Goal: Browse casually: Explore the website without a specific task or goal

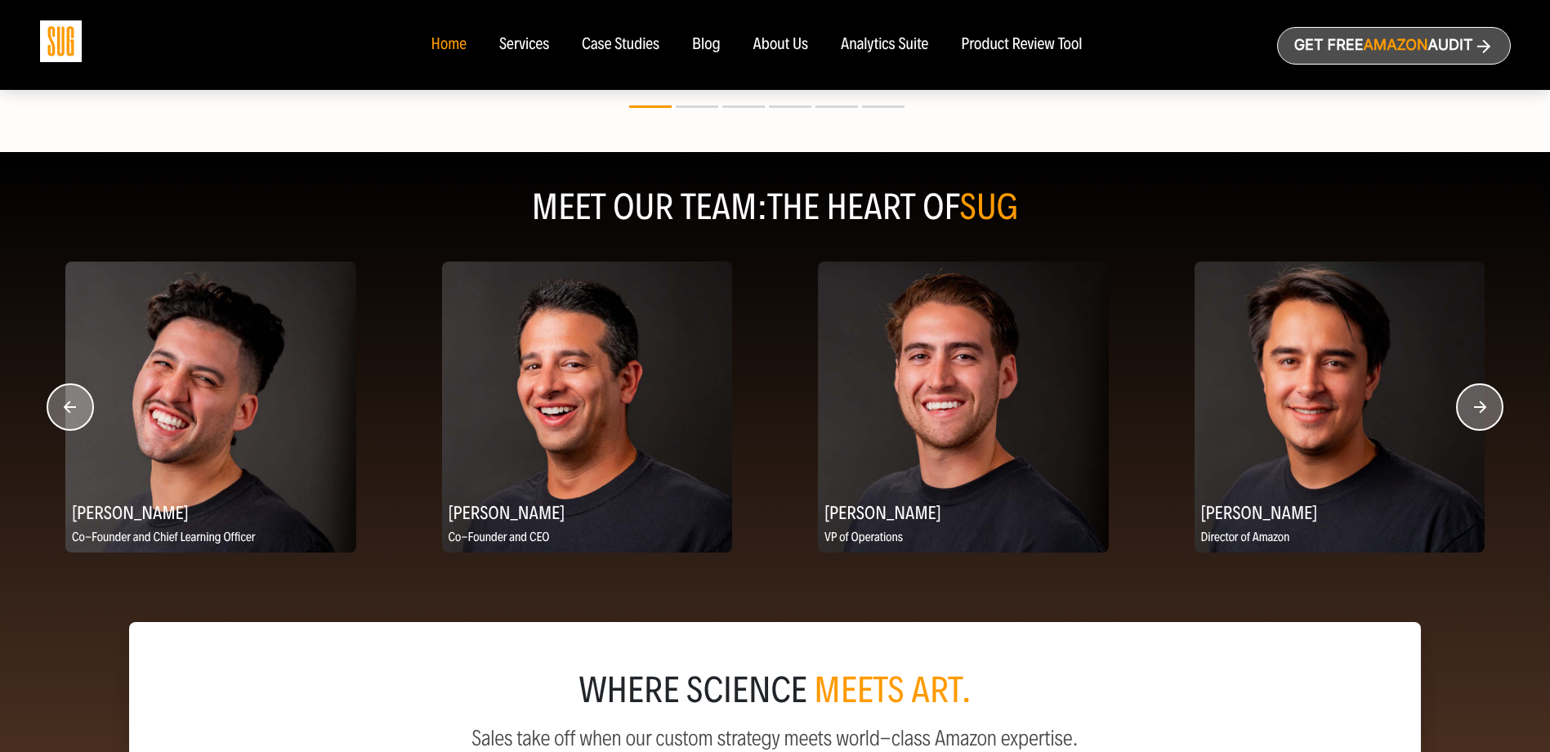
scroll to position [1961, 0]
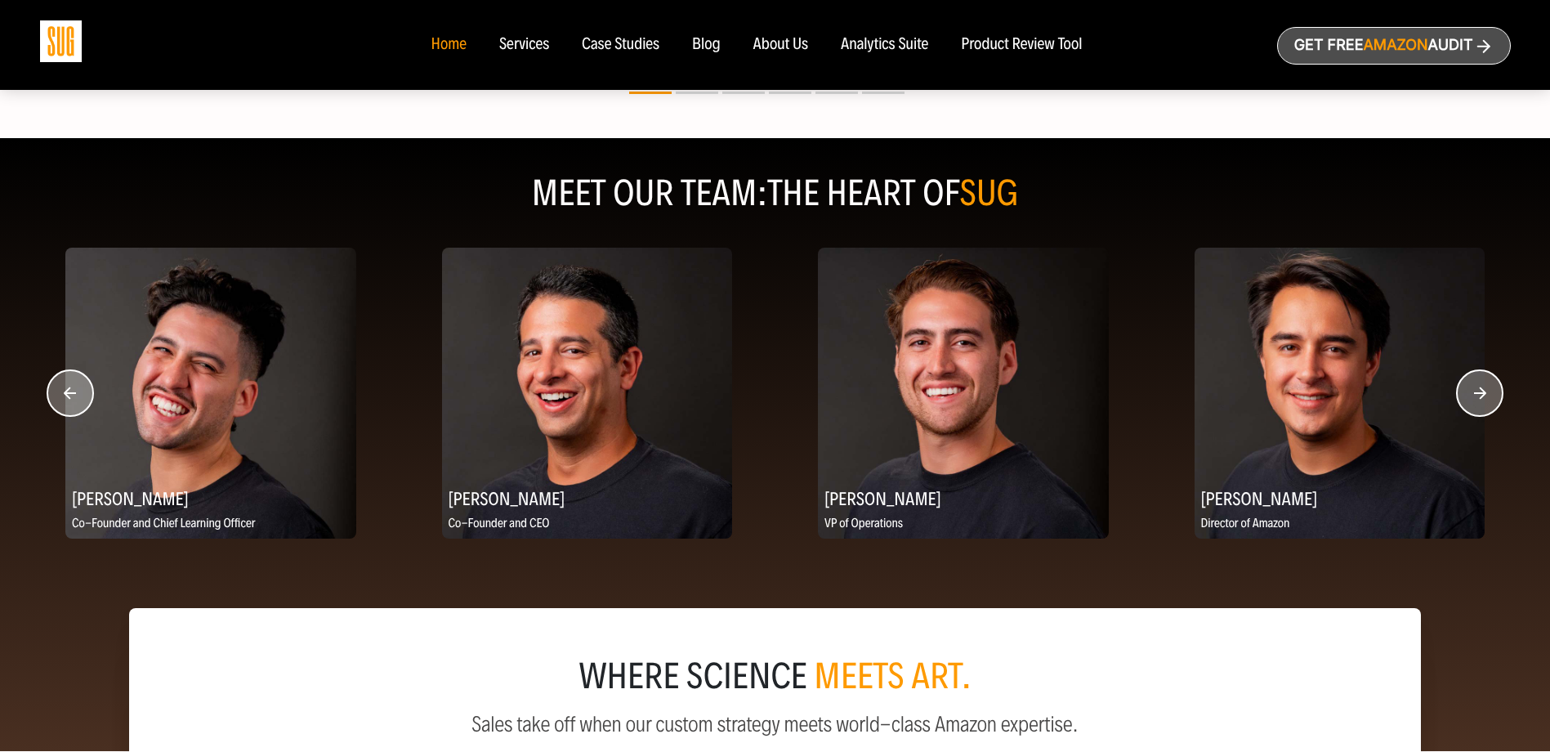
click at [1472, 391] on circle "button" at bounding box center [1480, 393] width 46 height 46
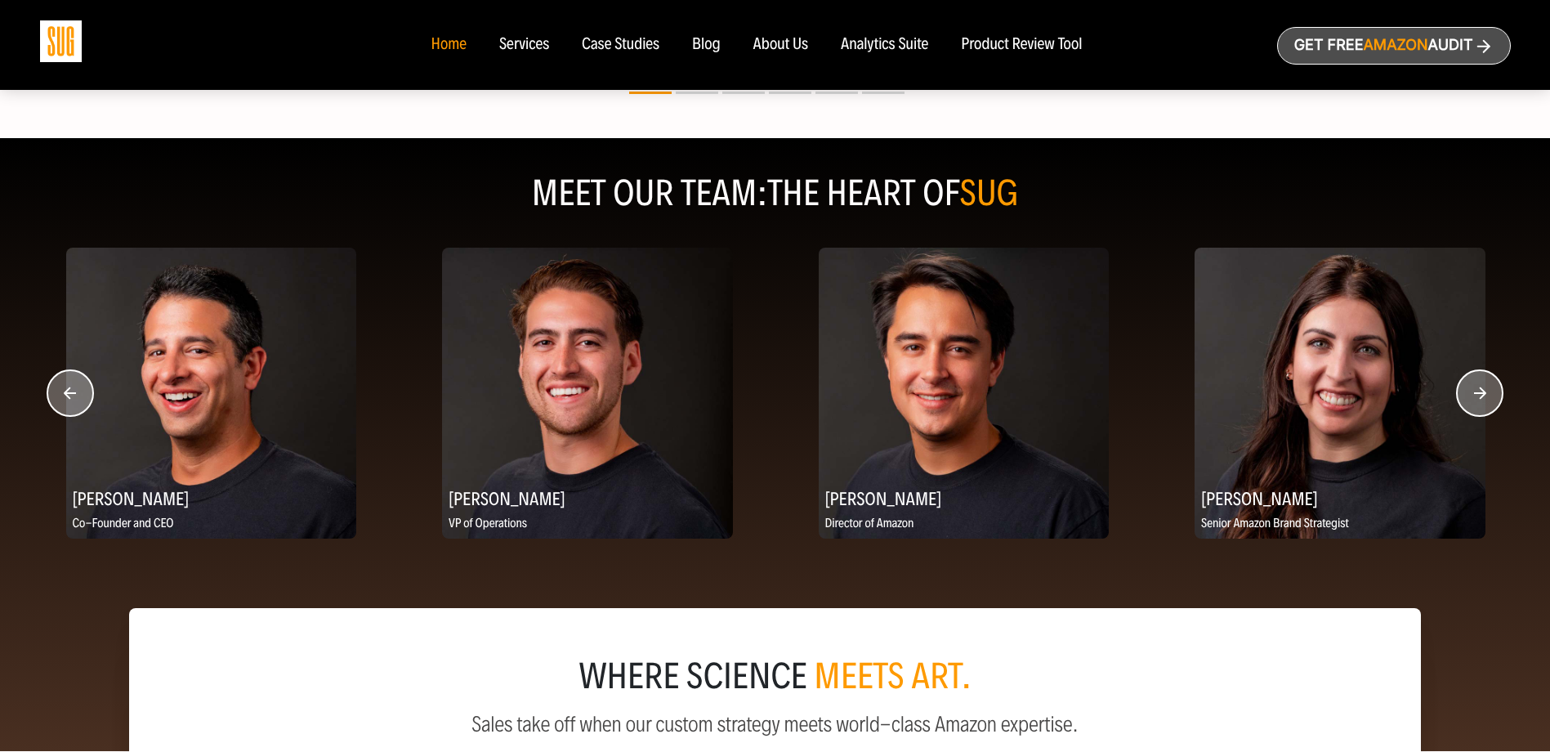
click at [1472, 391] on circle "button" at bounding box center [1480, 393] width 46 height 46
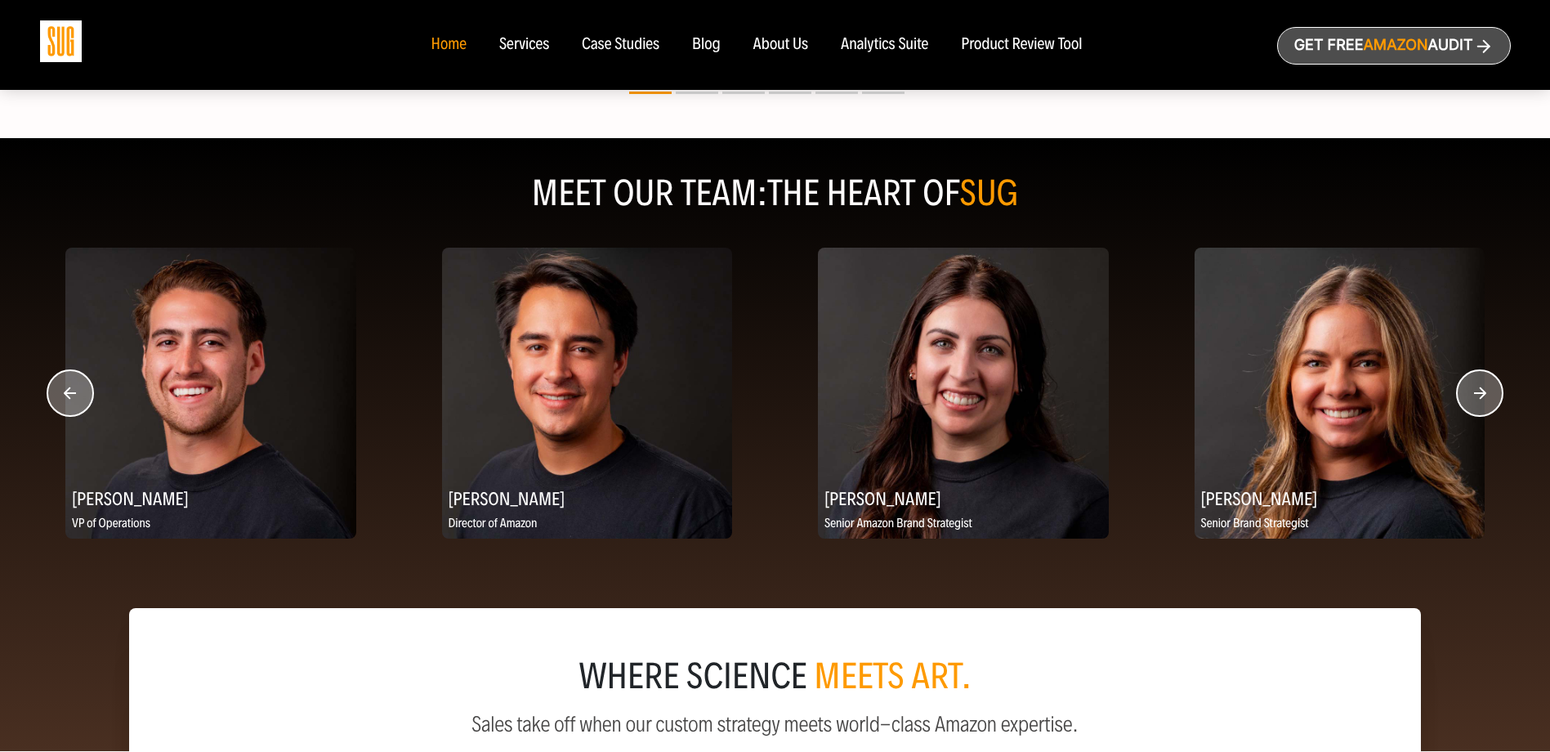
click at [1472, 391] on circle "button" at bounding box center [1480, 393] width 46 height 46
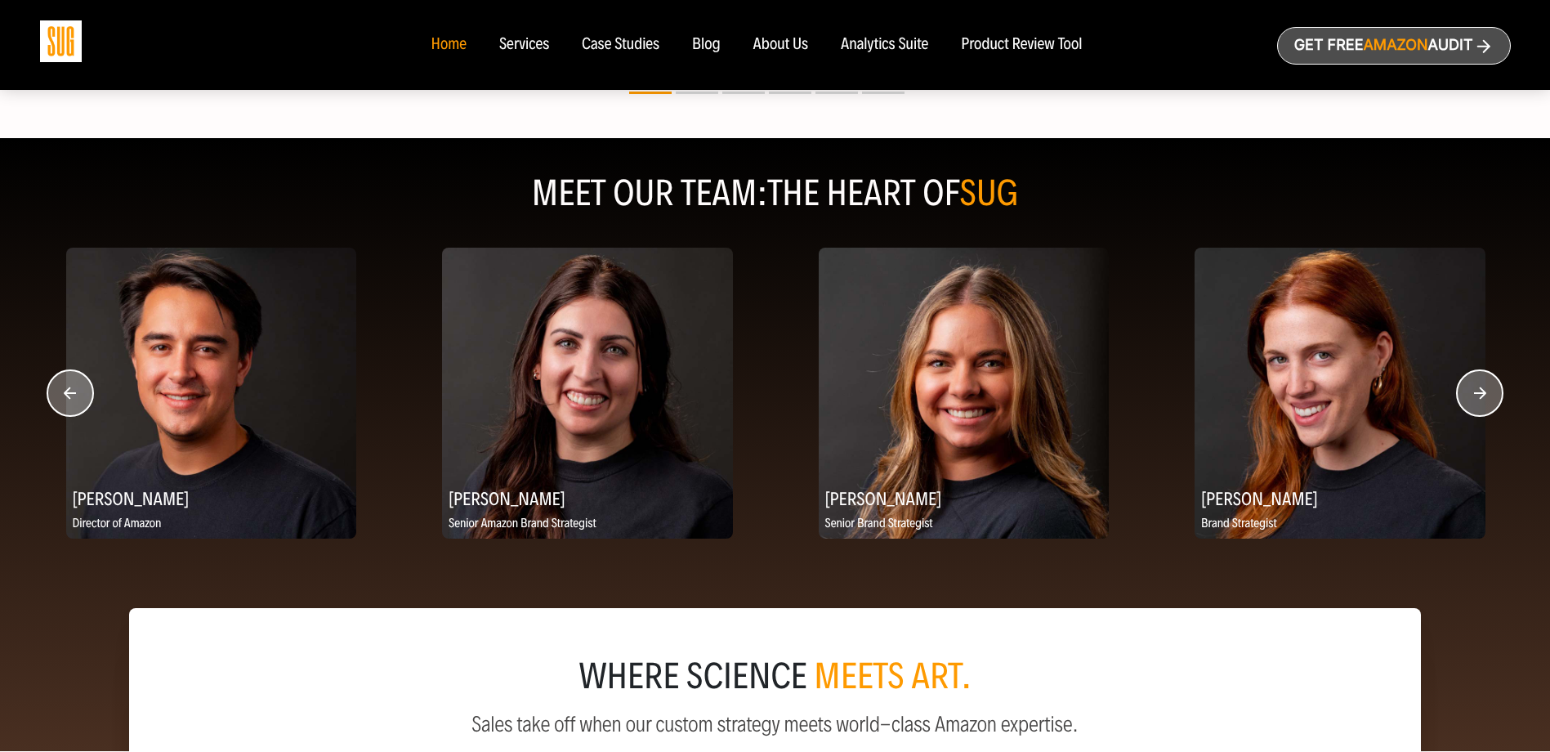
click at [1472, 391] on circle "button" at bounding box center [1480, 393] width 46 height 46
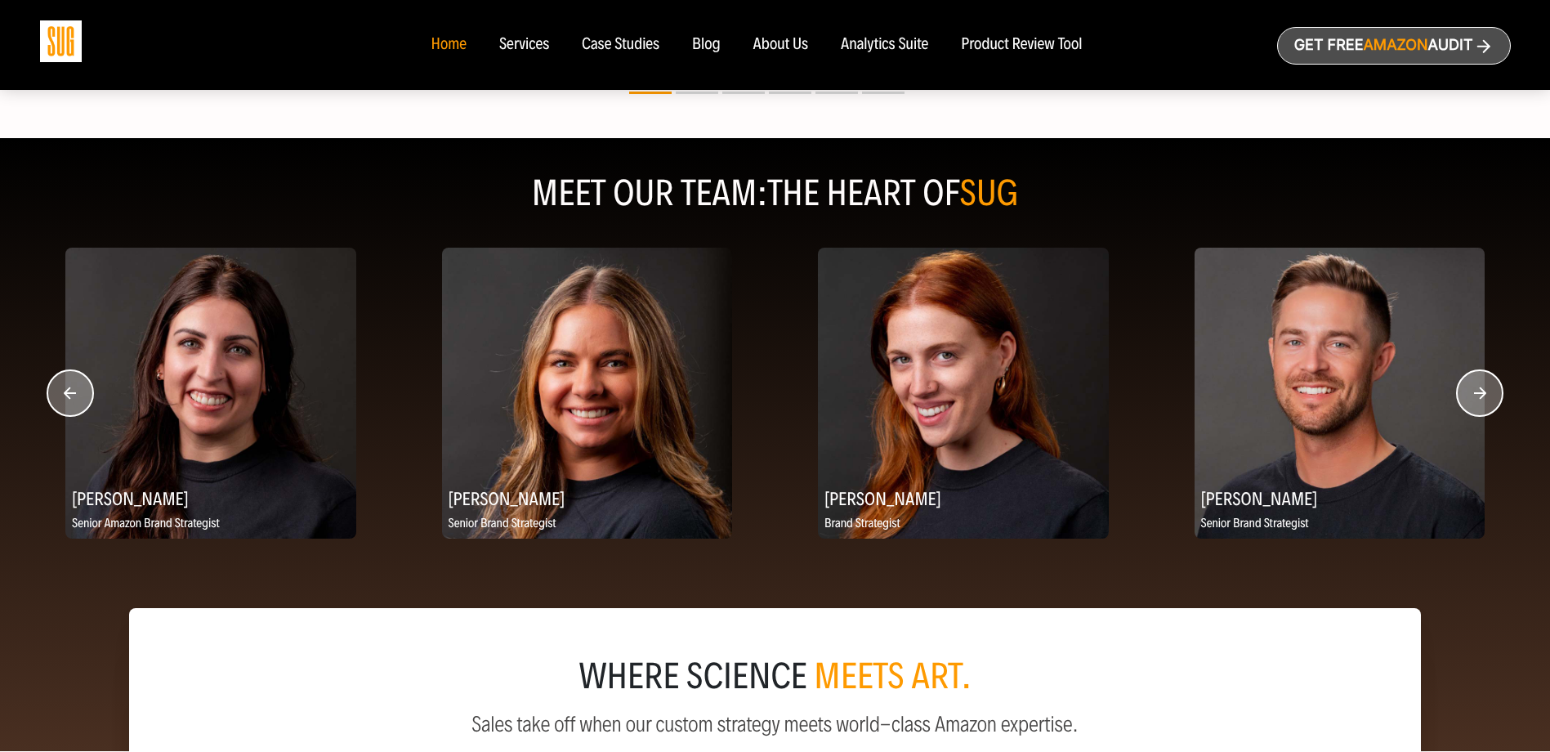
click at [1472, 391] on circle "button" at bounding box center [1480, 393] width 46 height 46
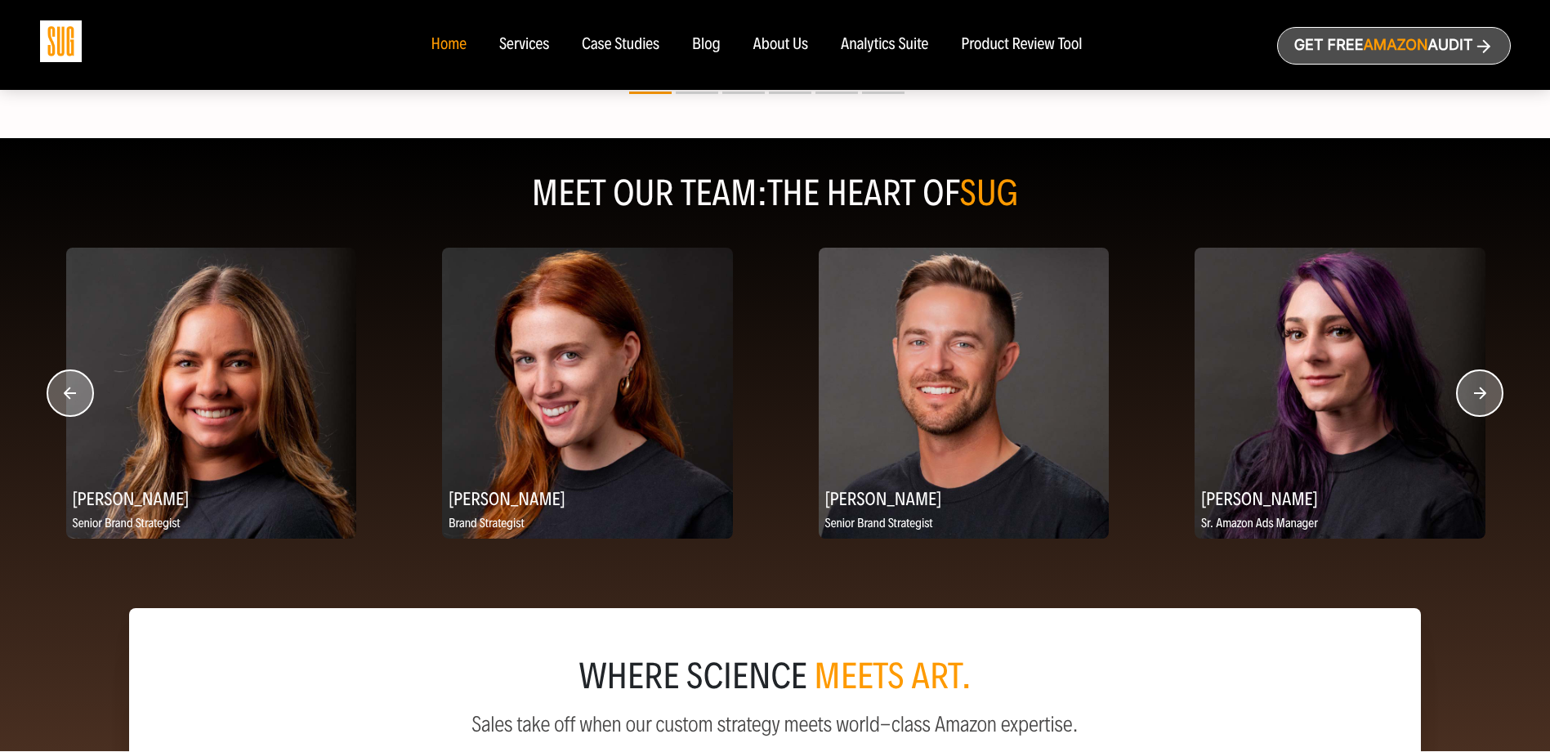
click at [1472, 391] on circle "button" at bounding box center [1480, 393] width 46 height 46
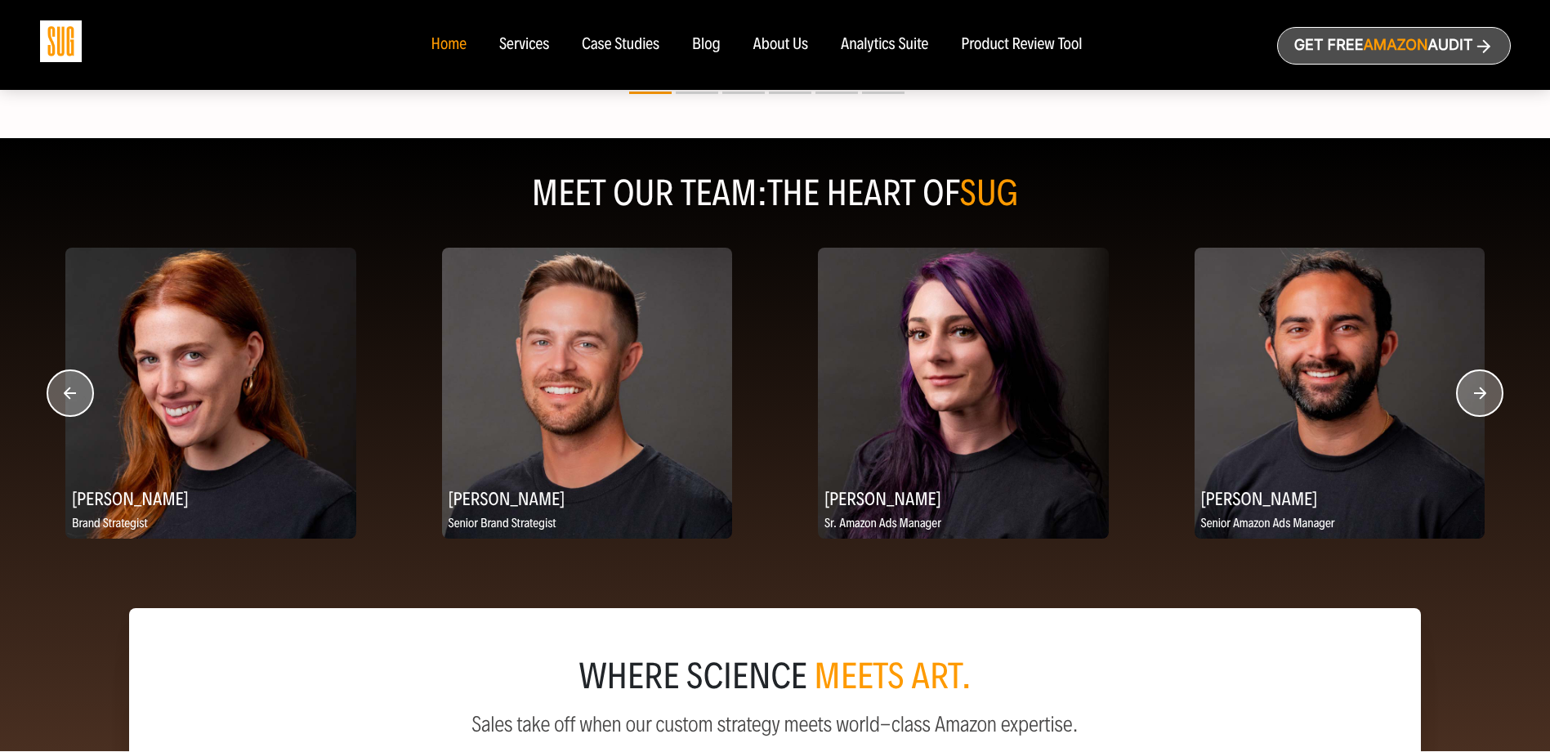
click at [1472, 391] on circle "button" at bounding box center [1480, 393] width 46 height 46
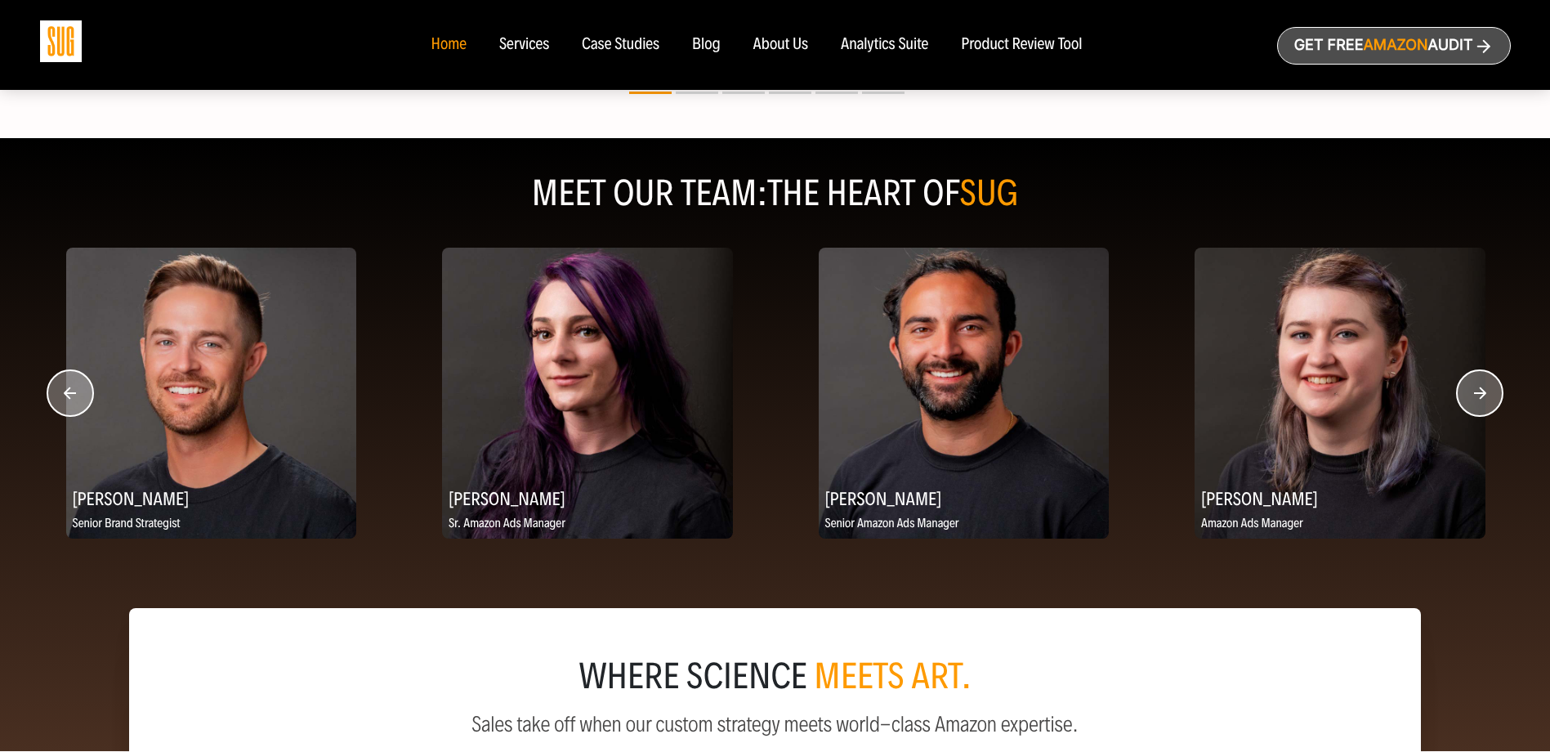
click at [1472, 391] on circle "button" at bounding box center [1480, 393] width 46 height 46
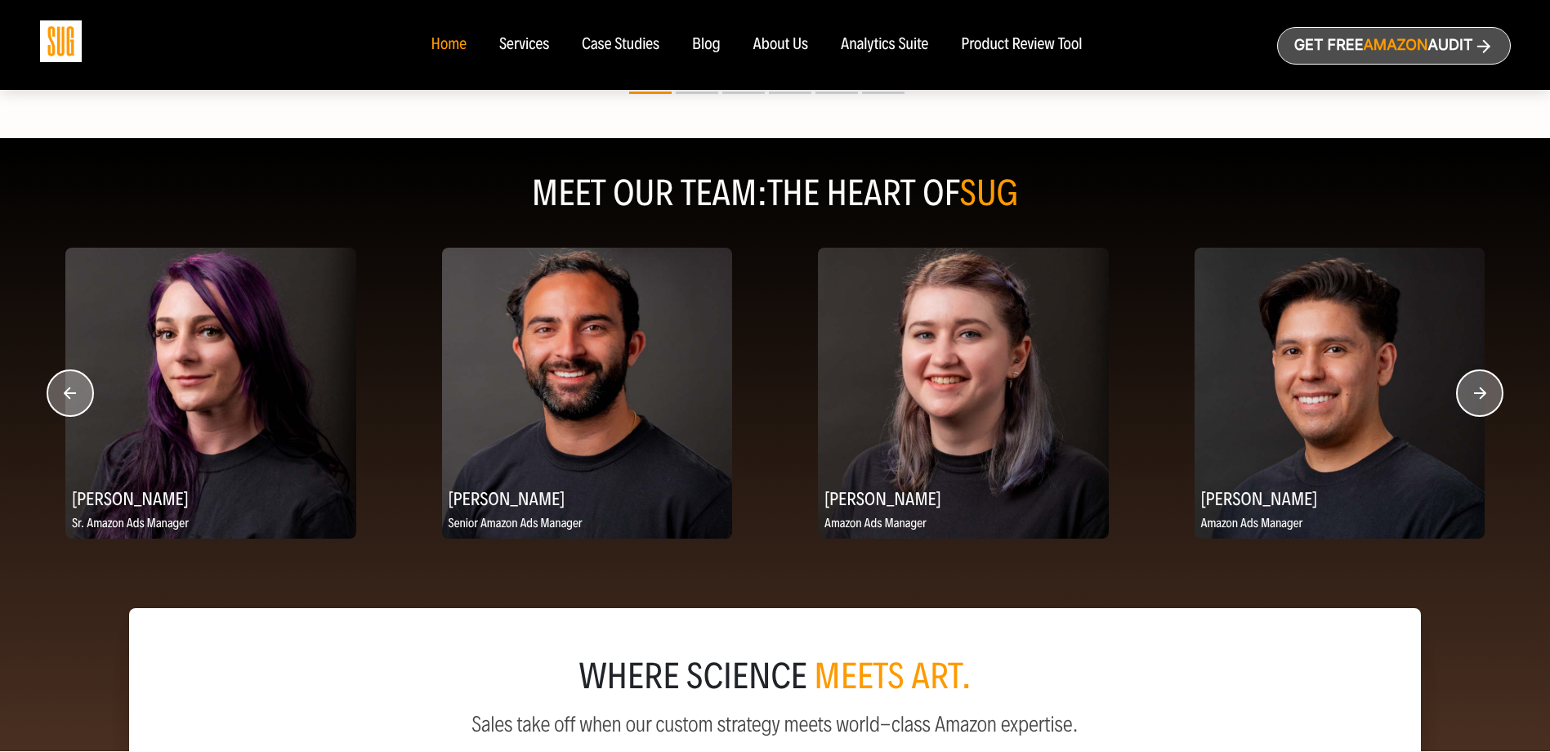
click at [1472, 391] on circle "button" at bounding box center [1480, 393] width 46 height 46
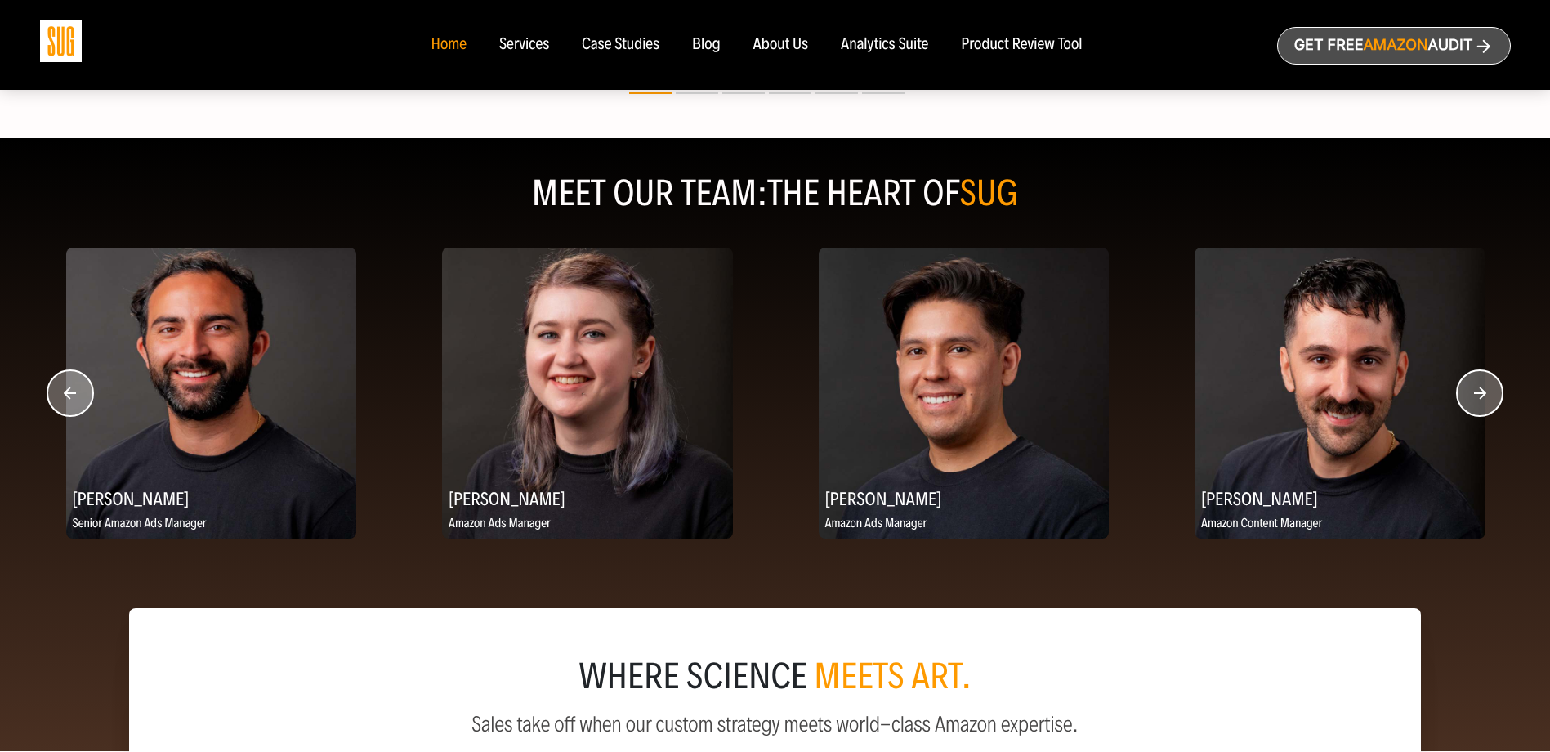
click at [1472, 391] on circle "button" at bounding box center [1480, 393] width 46 height 46
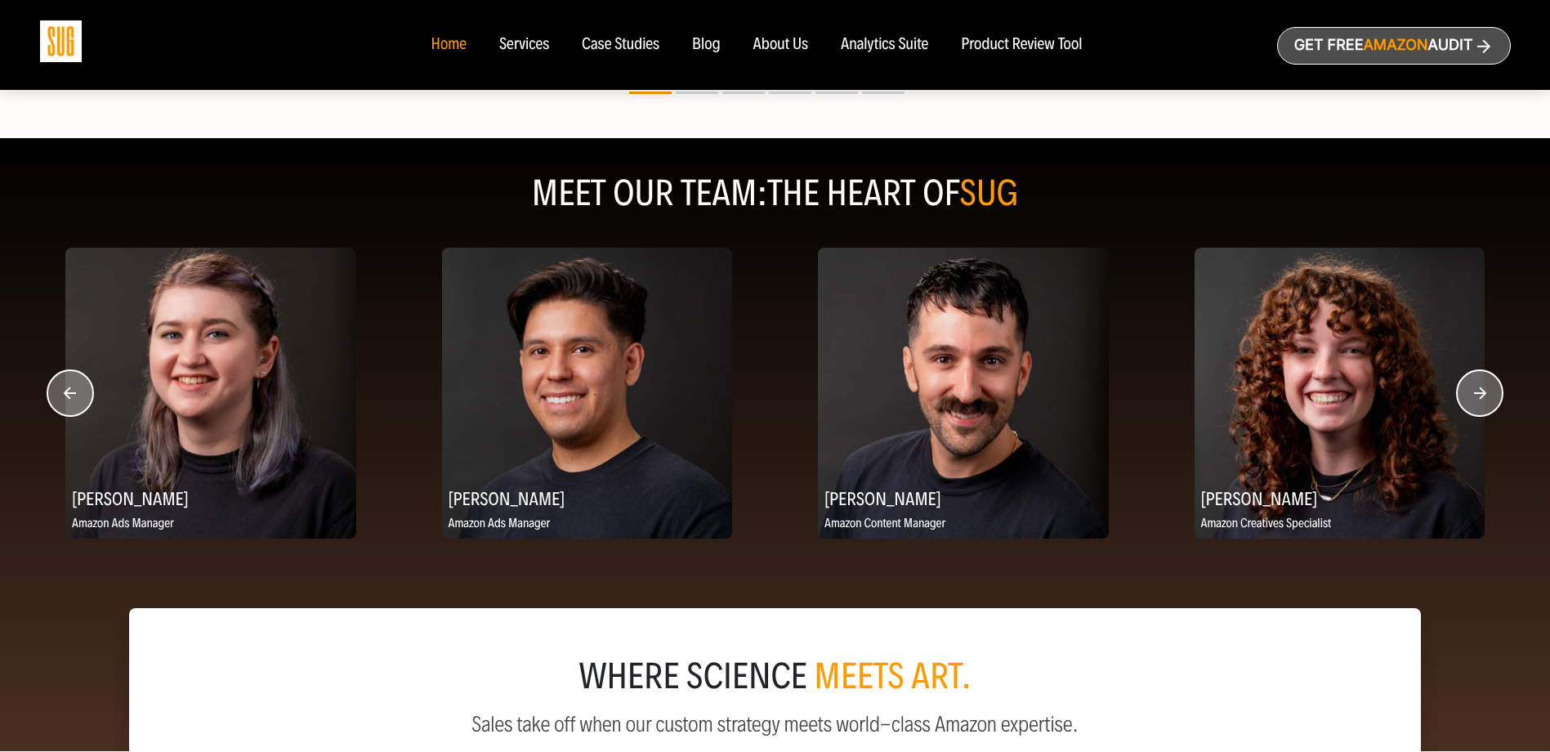
click at [1472, 391] on circle "button" at bounding box center [1480, 393] width 46 height 46
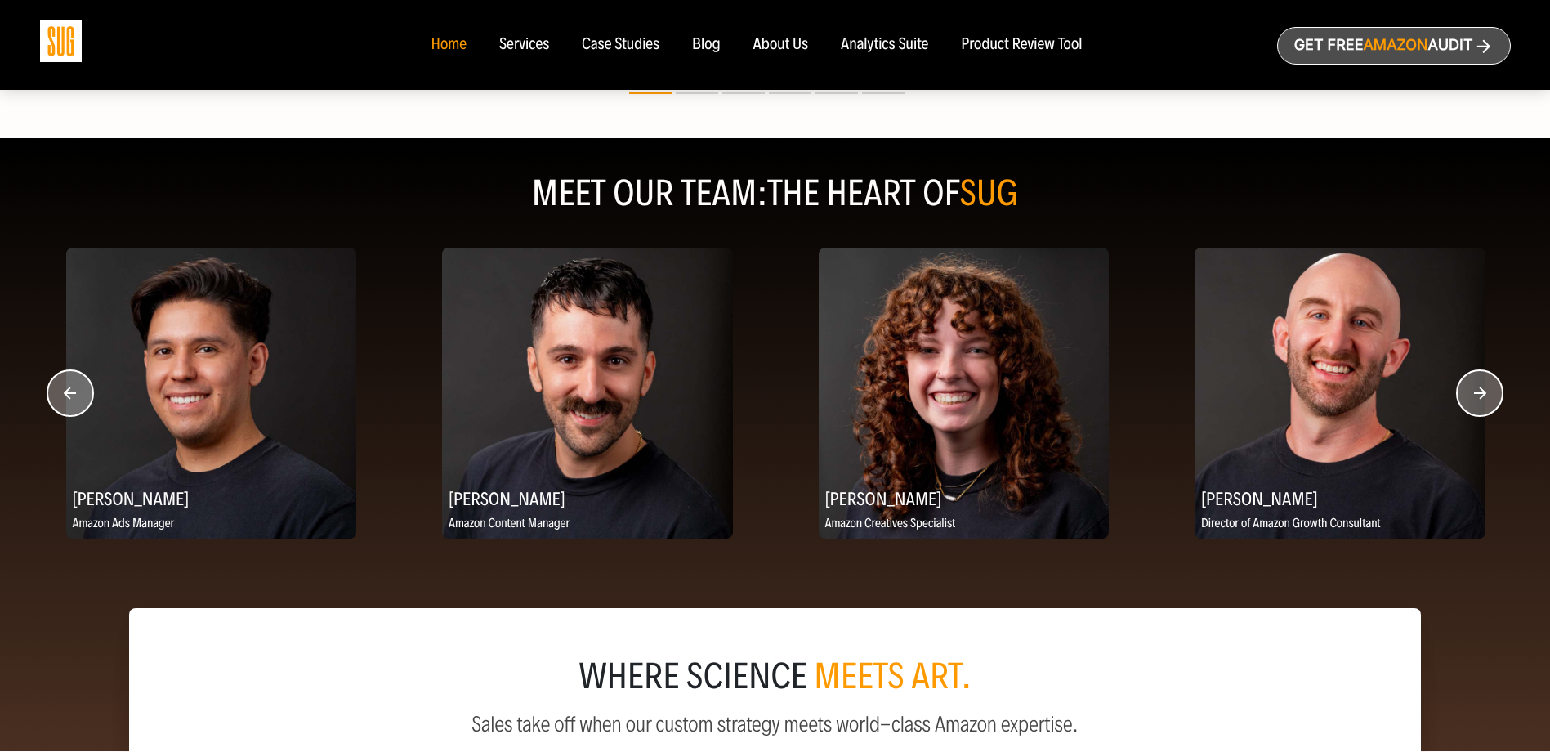
click at [1472, 391] on circle "button" at bounding box center [1480, 393] width 46 height 46
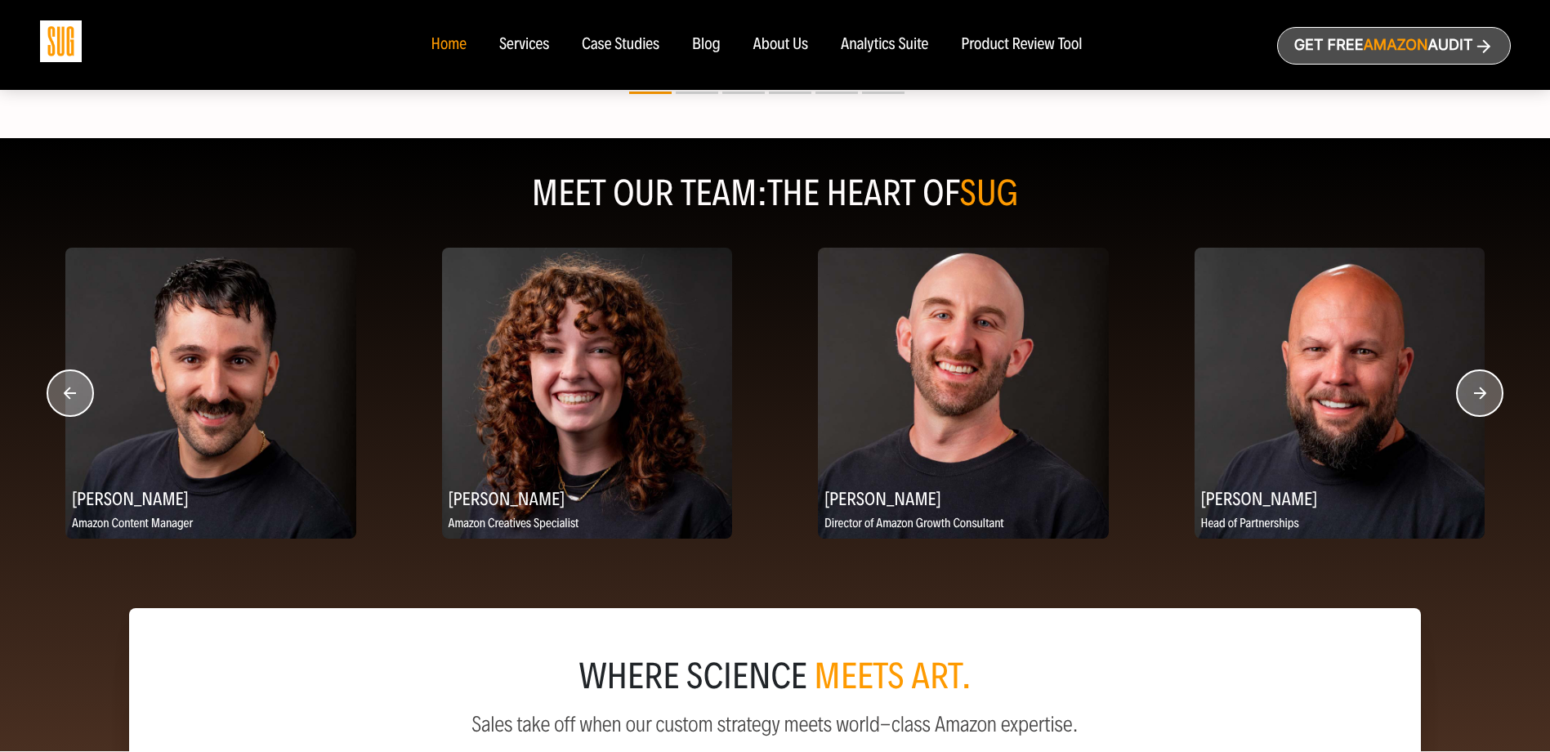
click at [1472, 391] on circle "button" at bounding box center [1480, 393] width 46 height 46
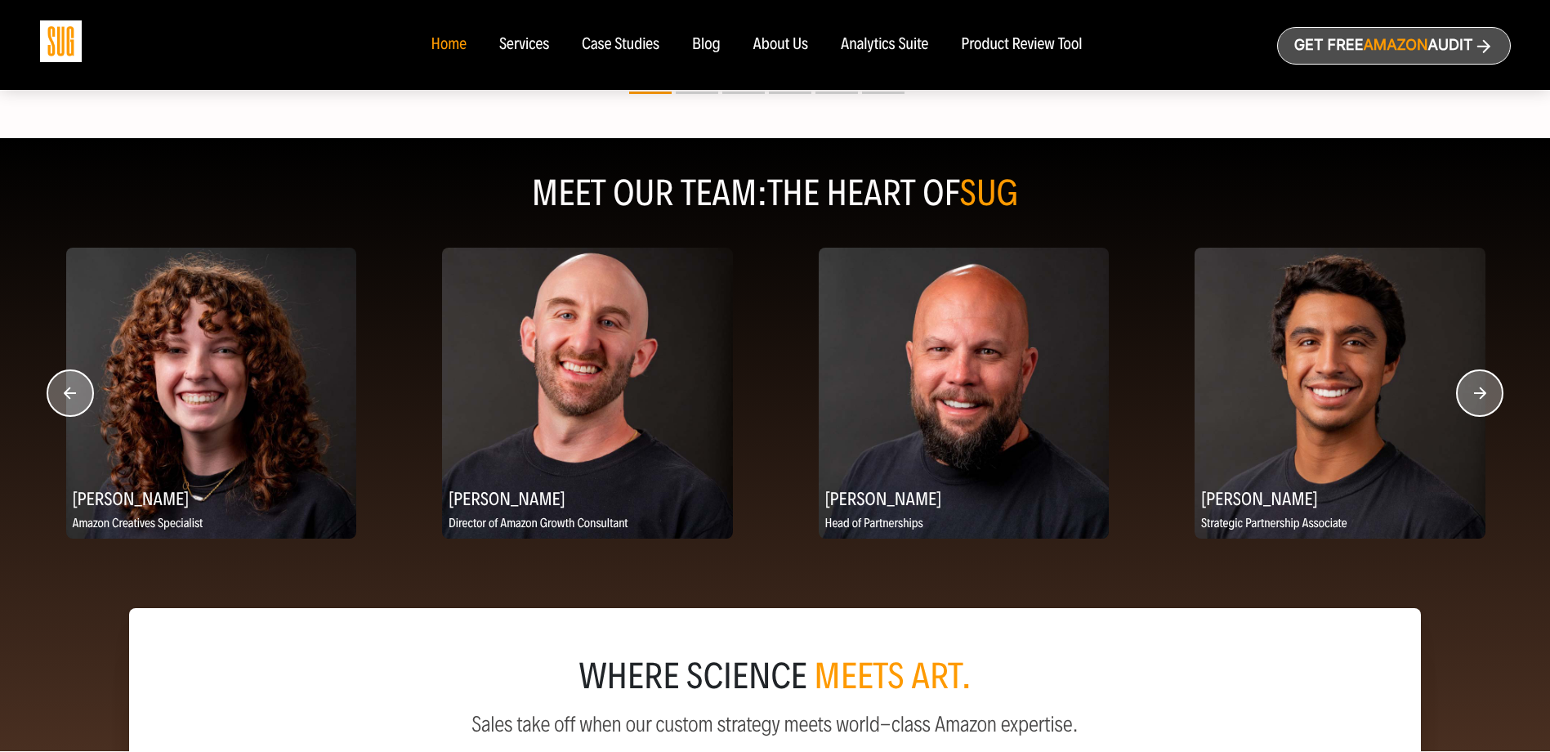
click at [1472, 391] on circle "button" at bounding box center [1480, 393] width 46 height 46
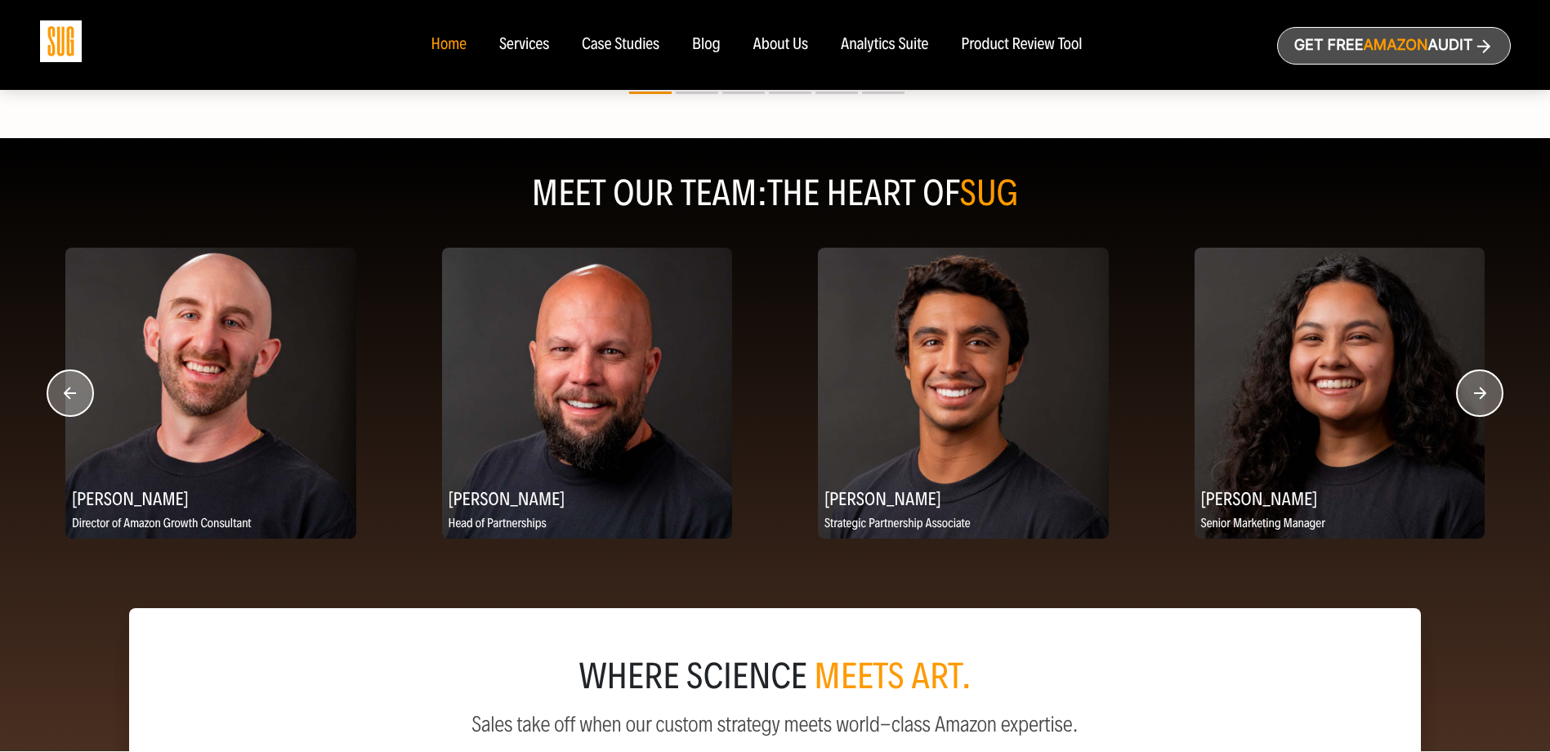
click at [1472, 391] on circle "button" at bounding box center [1480, 393] width 46 height 46
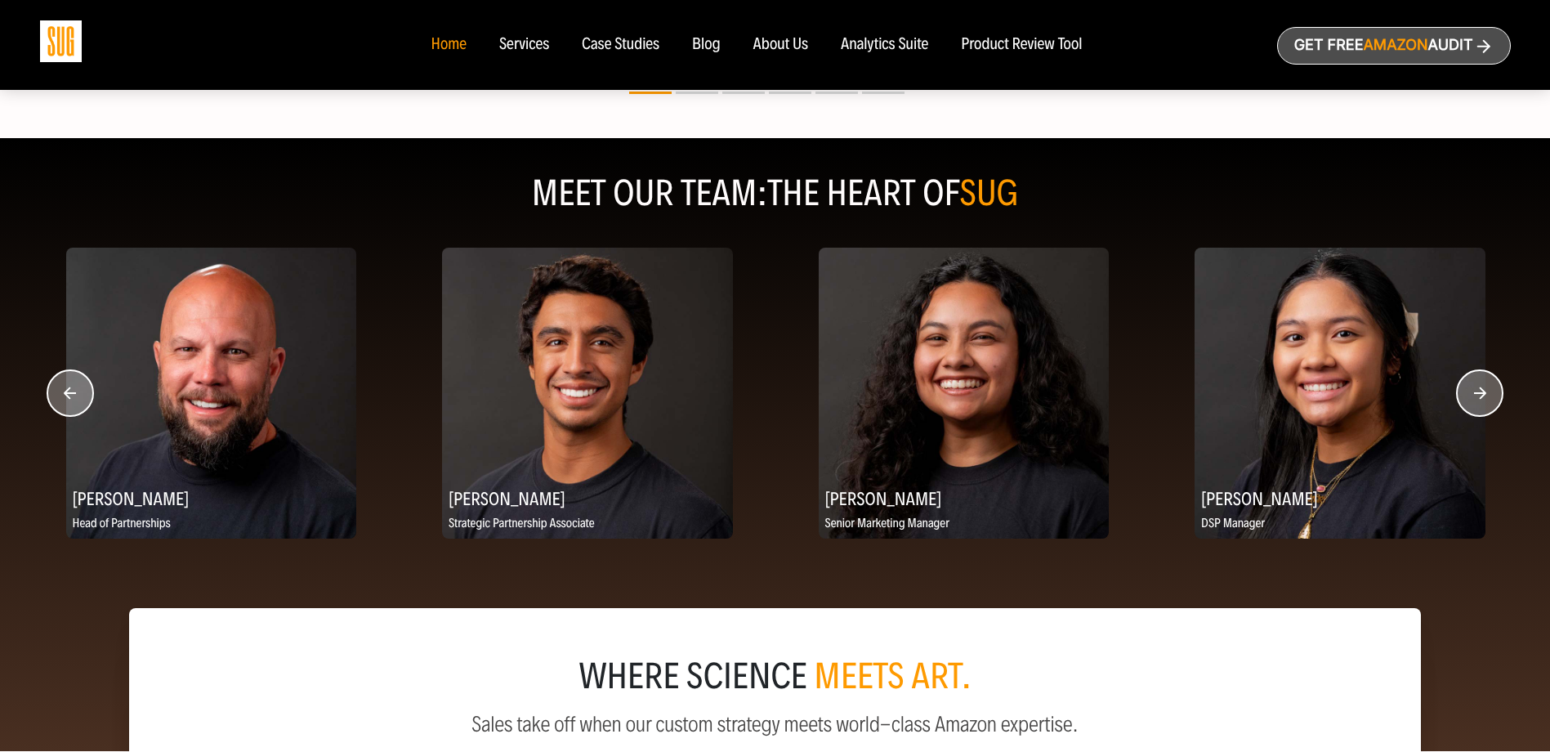
click at [1472, 391] on circle "button" at bounding box center [1480, 393] width 46 height 46
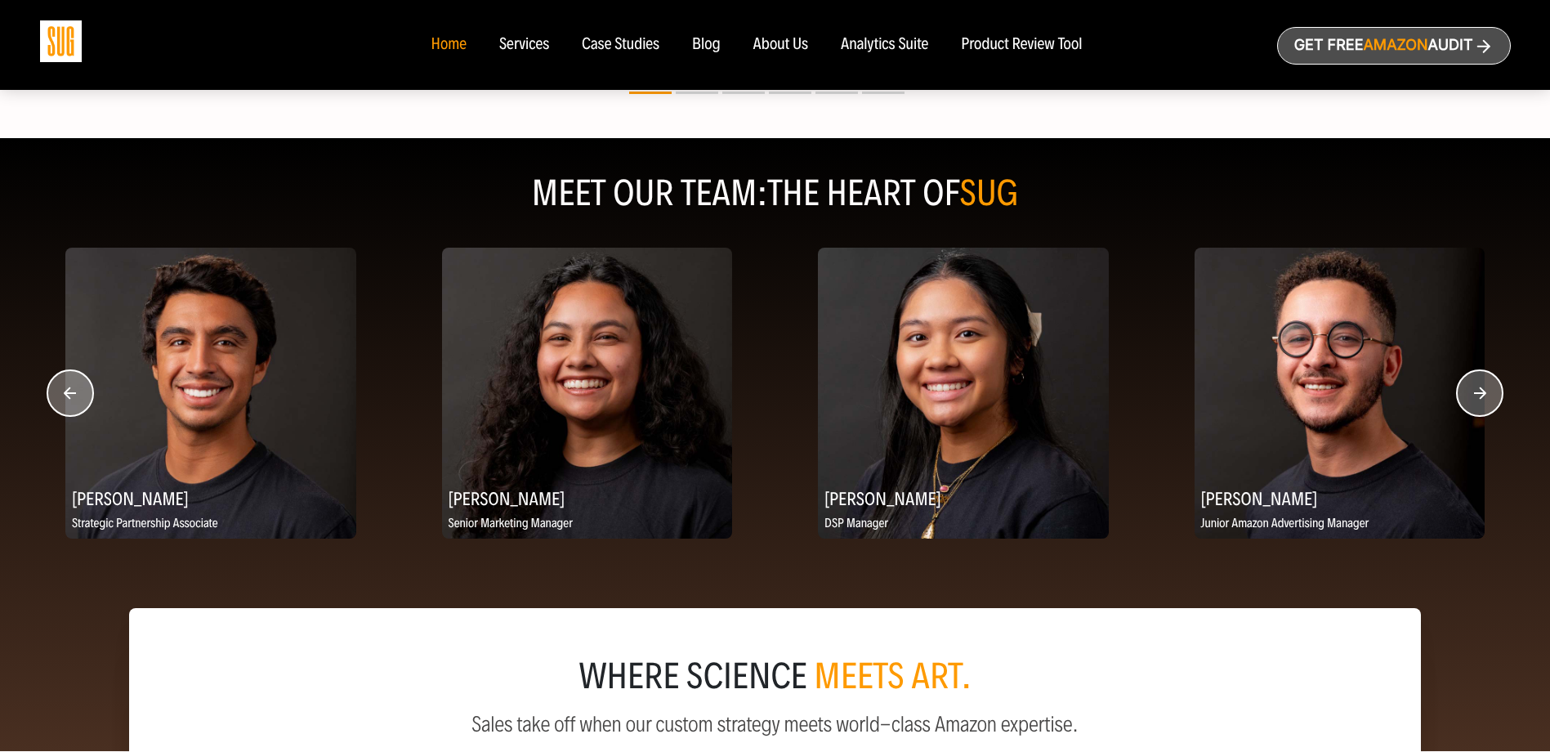
click at [1472, 391] on circle "button" at bounding box center [1480, 393] width 46 height 46
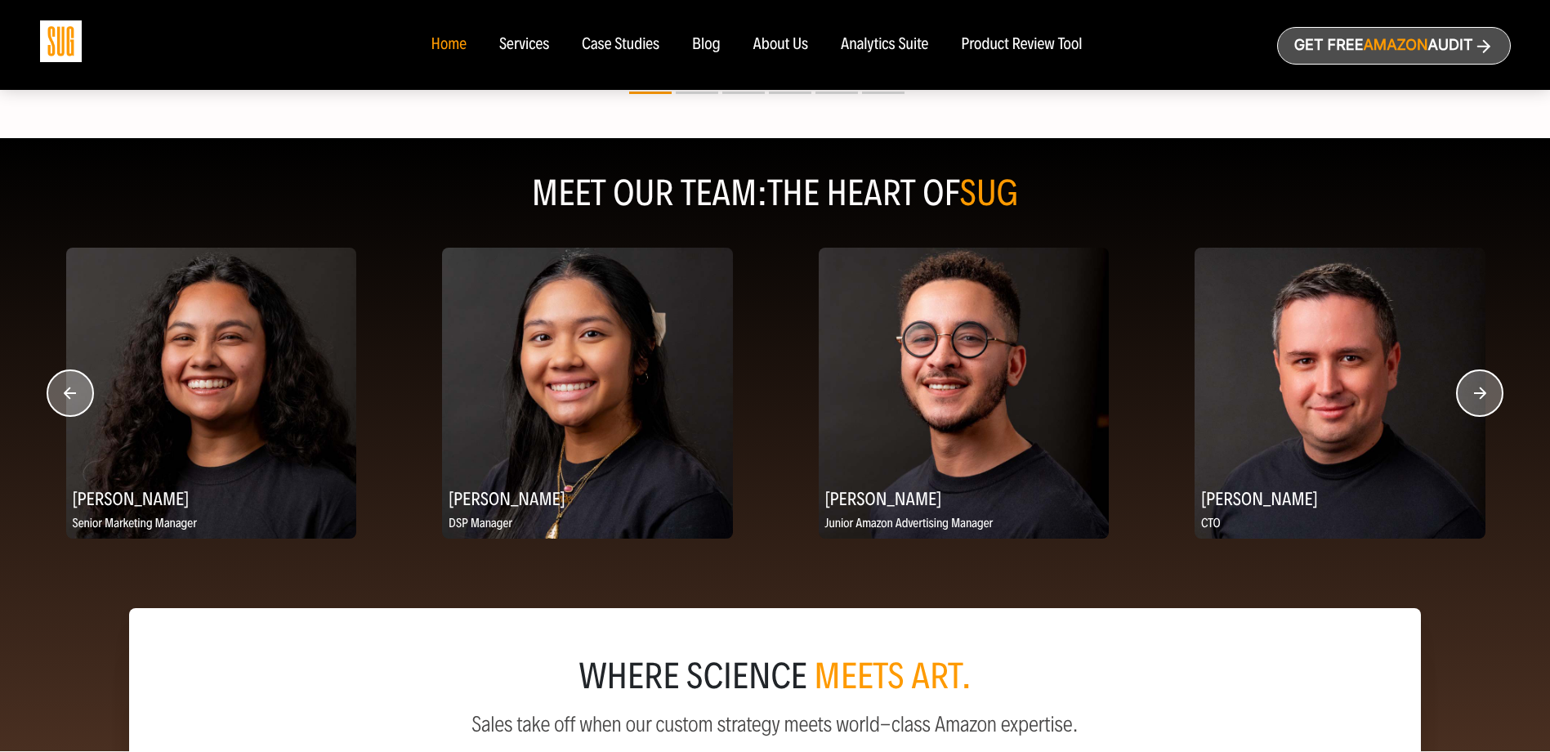
click at [1472, 391] on circle "button" at bounding box center [1480, 393] width 46 height 46
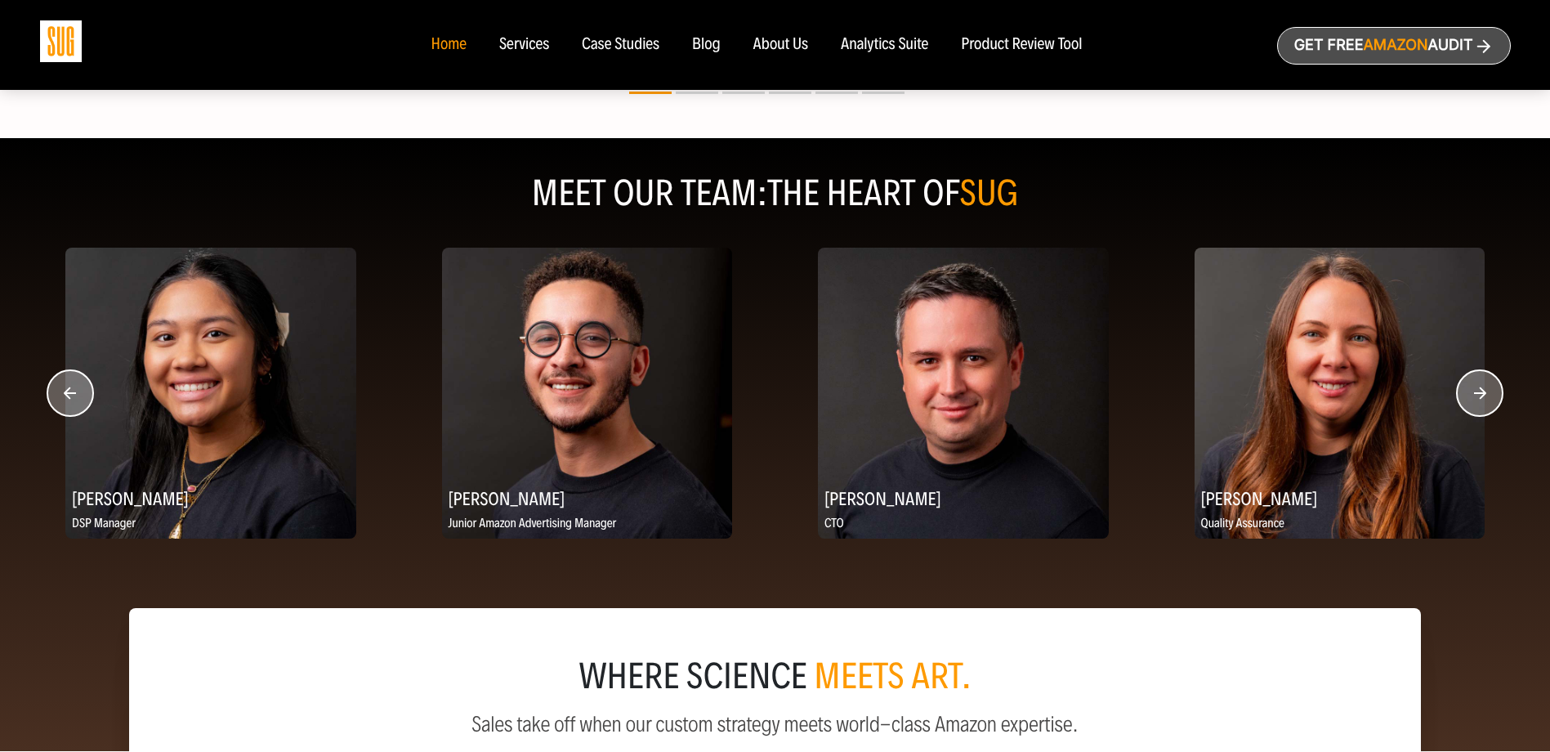
click at [1472, 391] on circle "button" at bounding box center [1480, 393] width 46 height 46
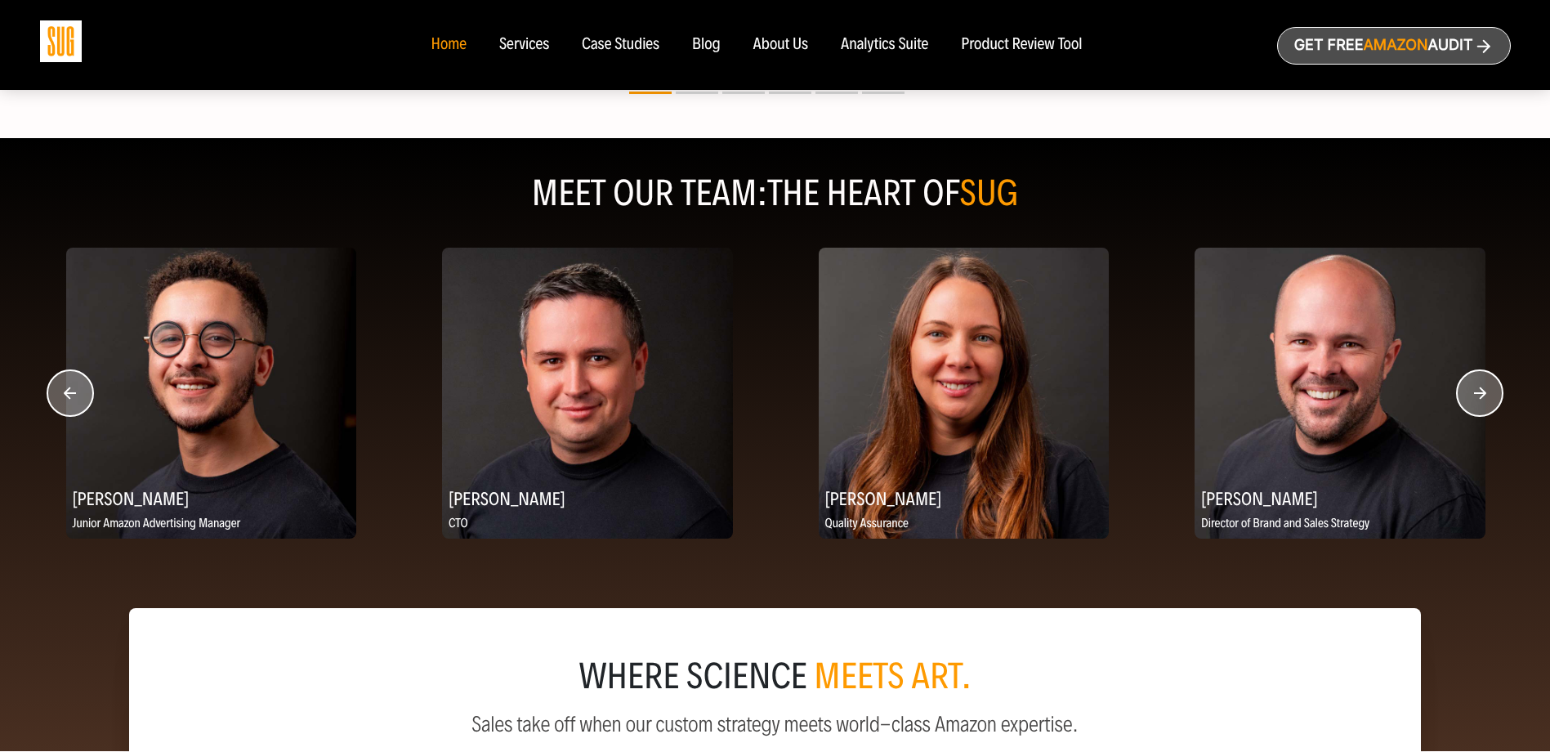
click at [1472, 391] on circle "button" at bounding box center [1480, 393] width 46 height 46
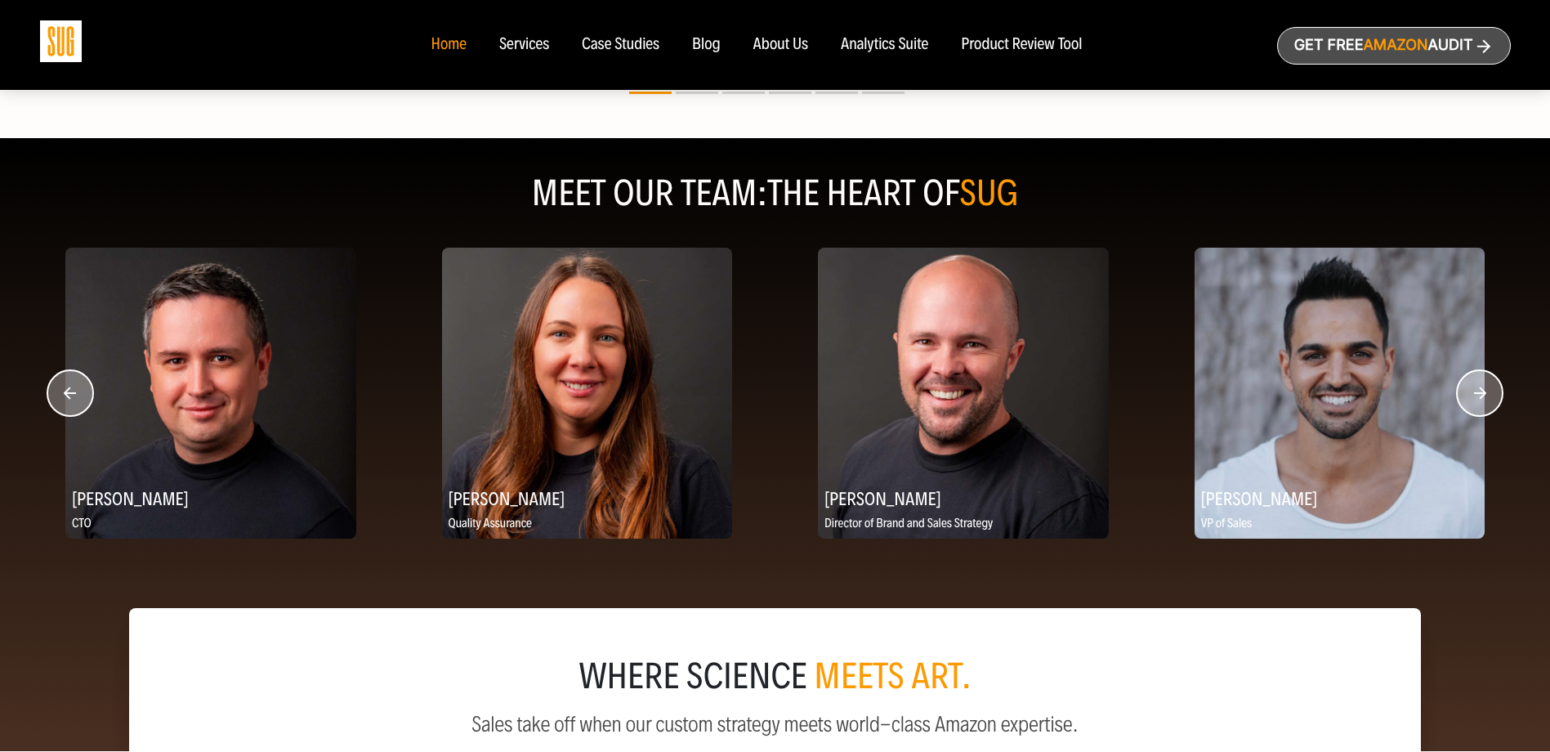
click at [1472, 391] on circle "button" at bounding box center [1480, 393] width 46 height 46
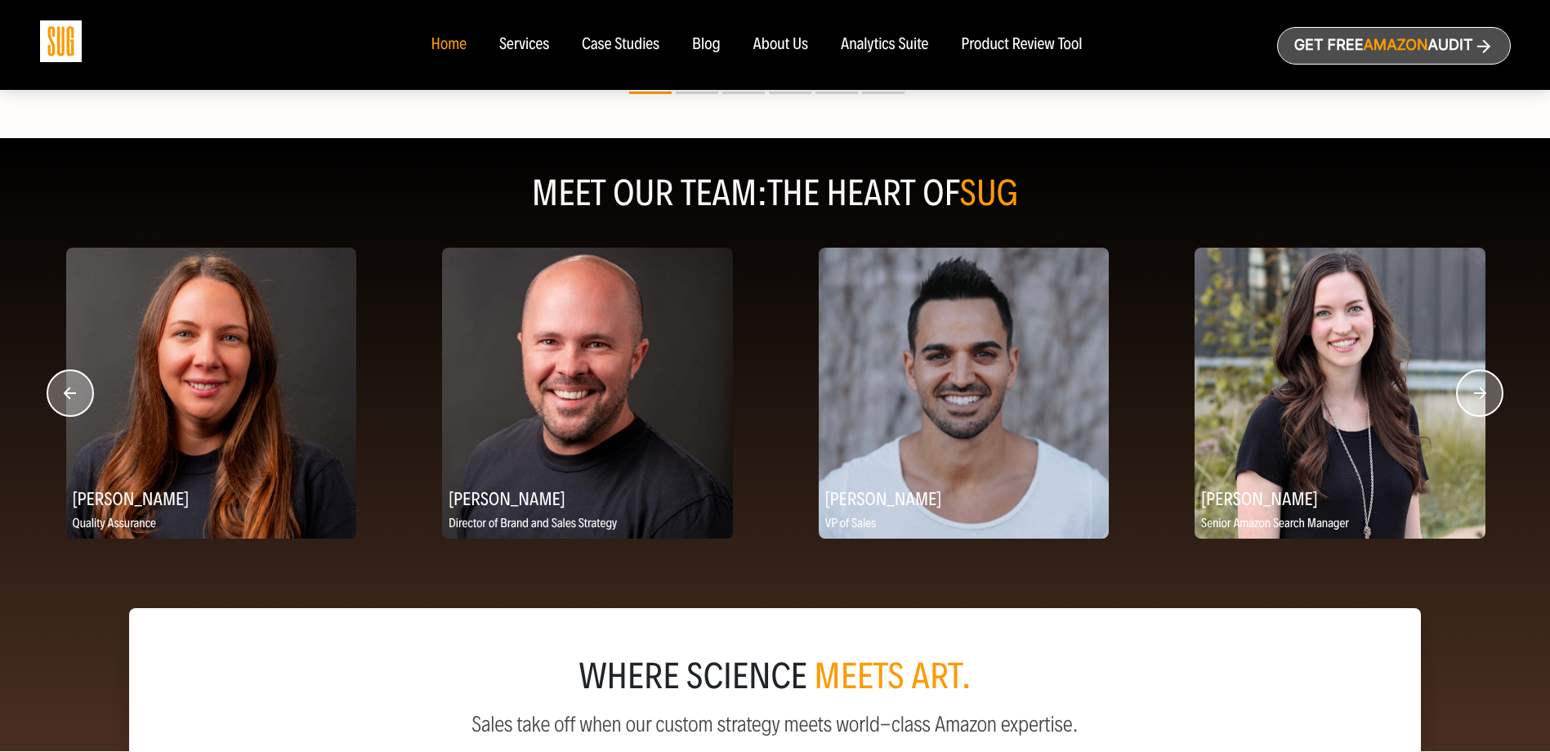
click at [1472, 391] on circle "button" at bounding box center [1480, 393] width 46 height 46
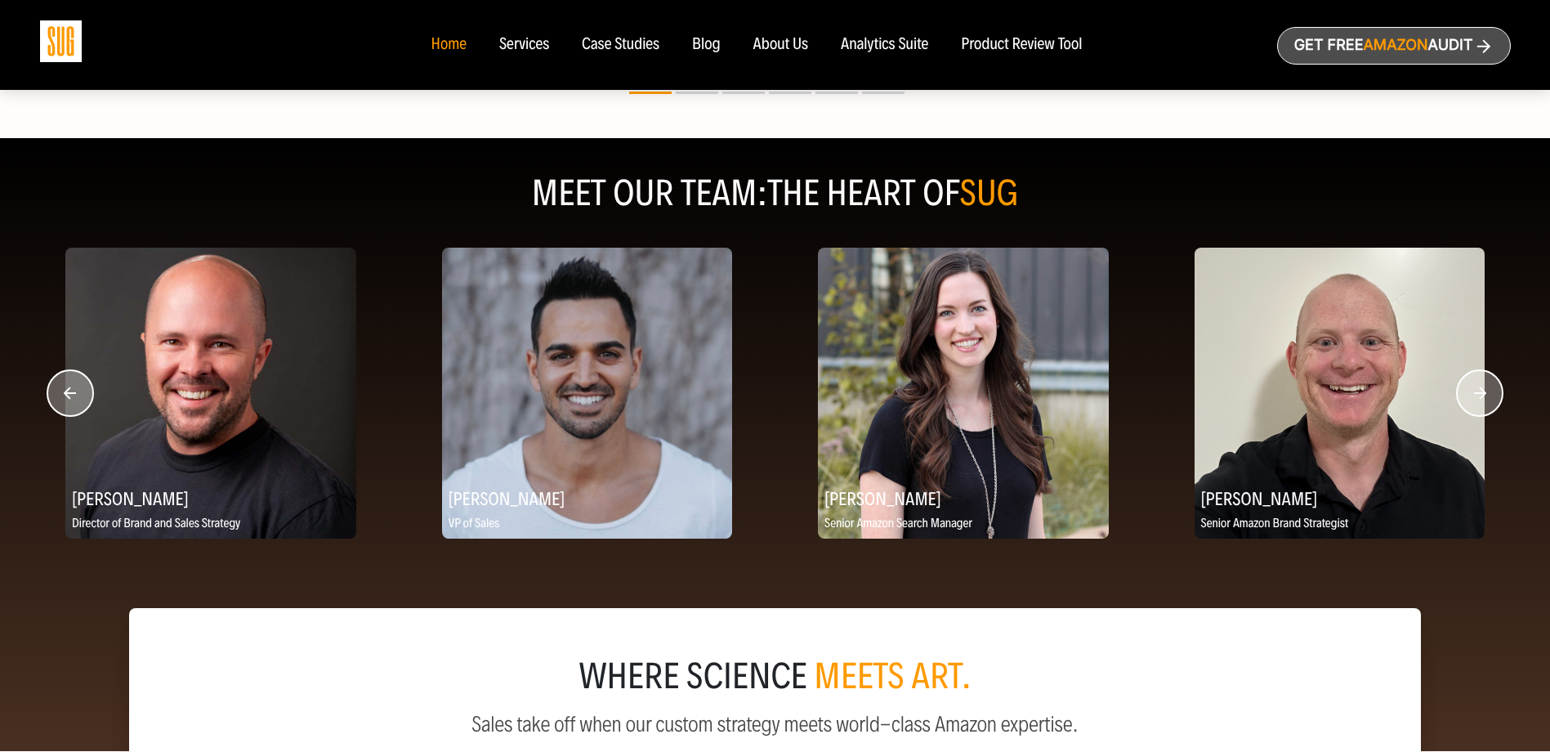
click at [1472, 391] on circle "button" at bounding box center [1480, 393] width 46 height 46
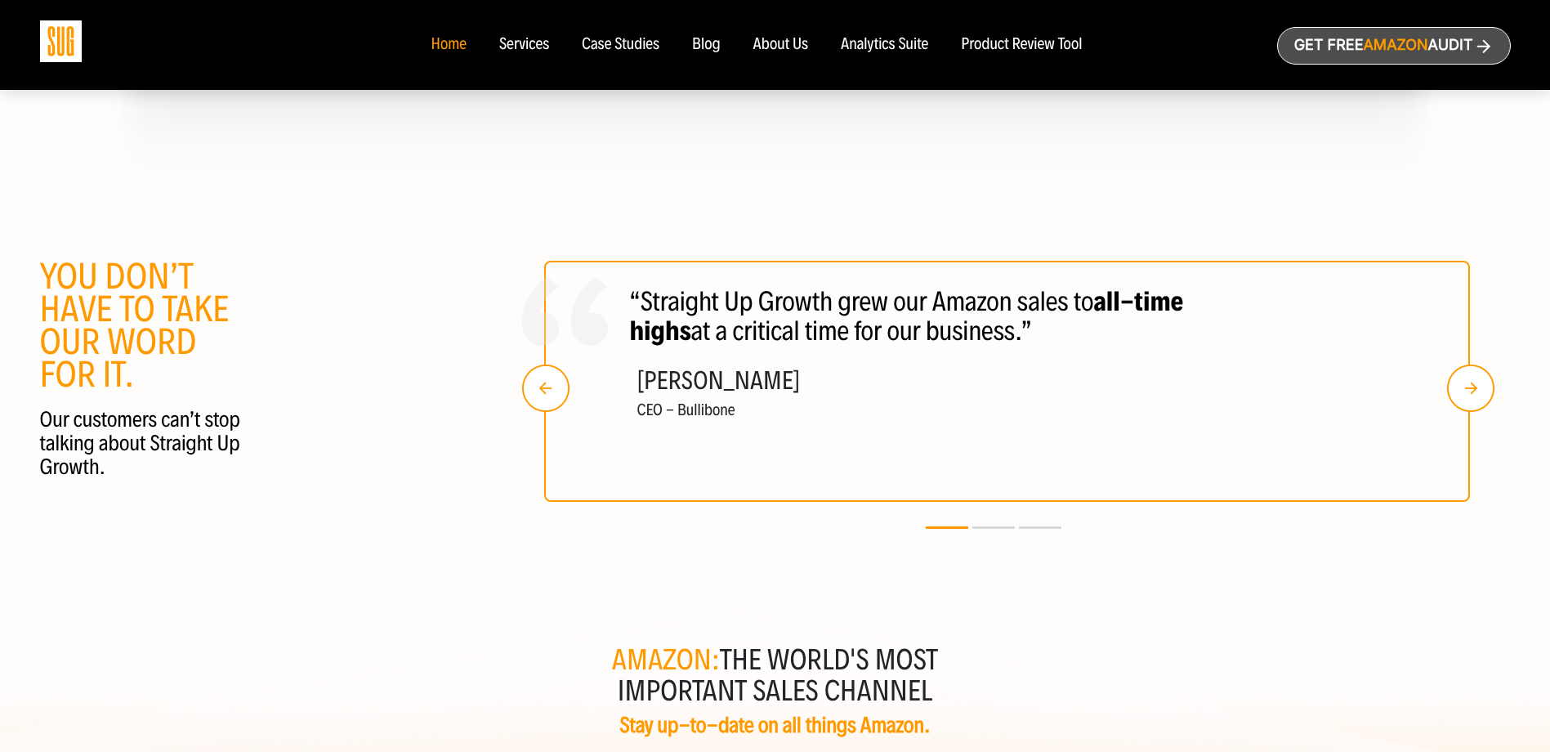
scroll to position [3104, 0]
